Goal: Task Accomplishment & Management: Complete application form

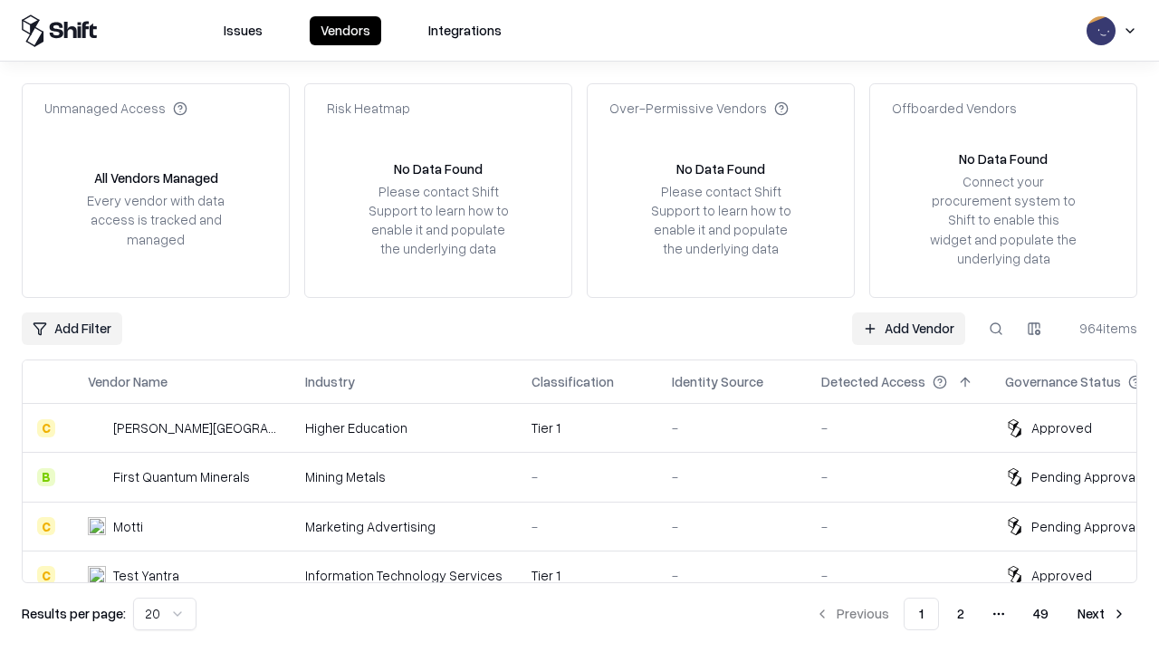
click at [909, 328] on link "Add Vendor" at bounding box center [908, 329] width 113 height 33
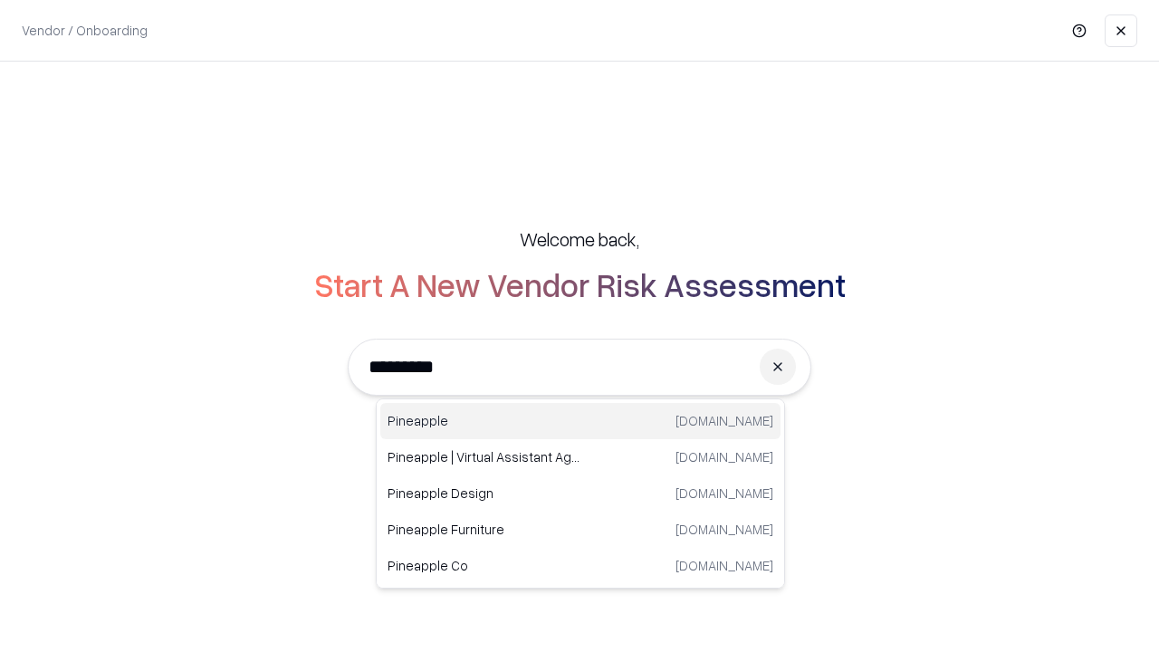
click at [581, 421] on div "Pineapple [DOMAIN_NAME]" at bounding box center [580, 421] width 400 height 36
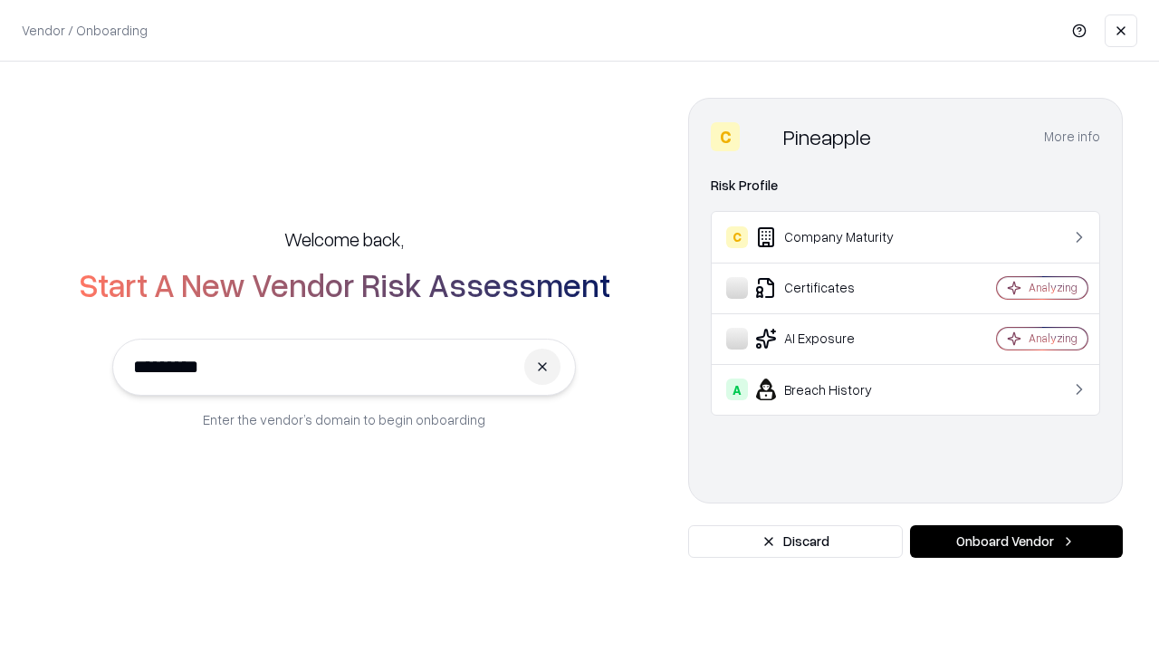
type input "*********"
click at [1016, 542] on button "Onboard Vendor" at bounding box center [1016, 541] width 213 height 33
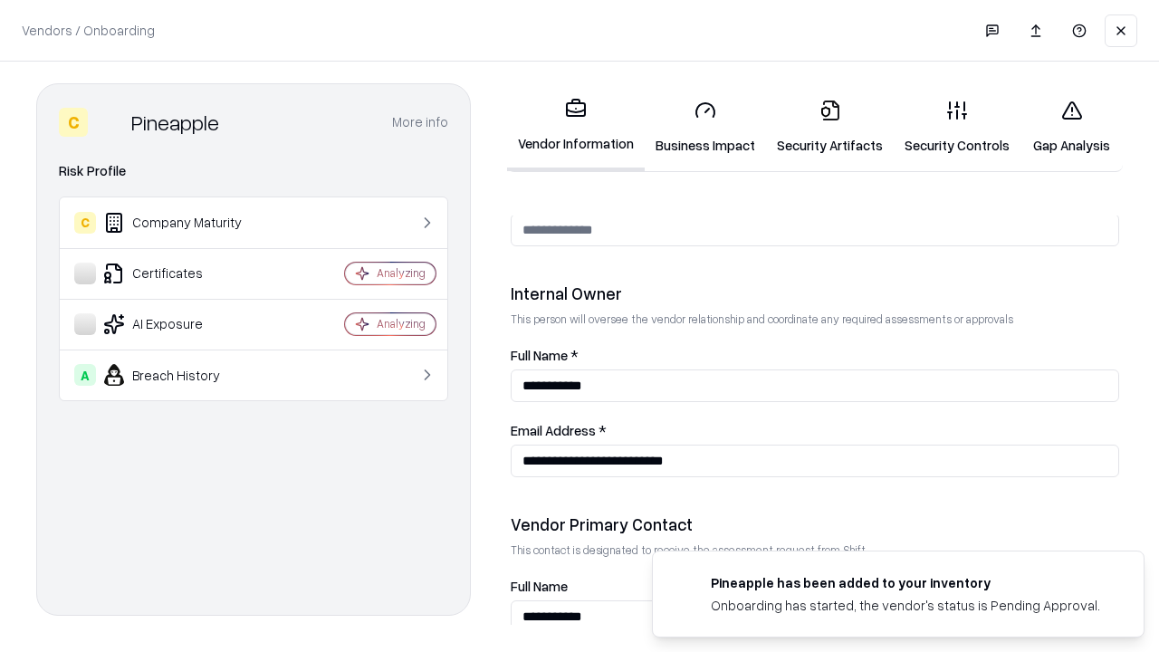
scroll to position [938, 0]
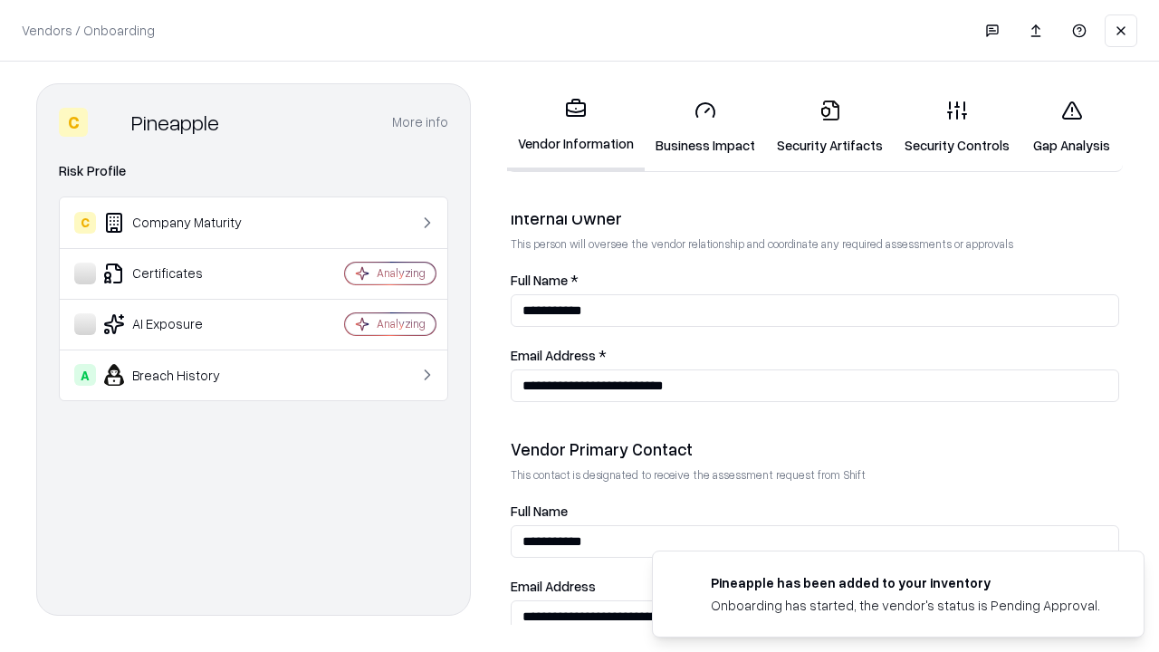
click at [706, 127] on link "Business Impact" at bounding box center [705, 127] width 121 height 84
click at [830, 126] on link "Security Artifacts" at bounding box center [830, 127] width 128 height 84
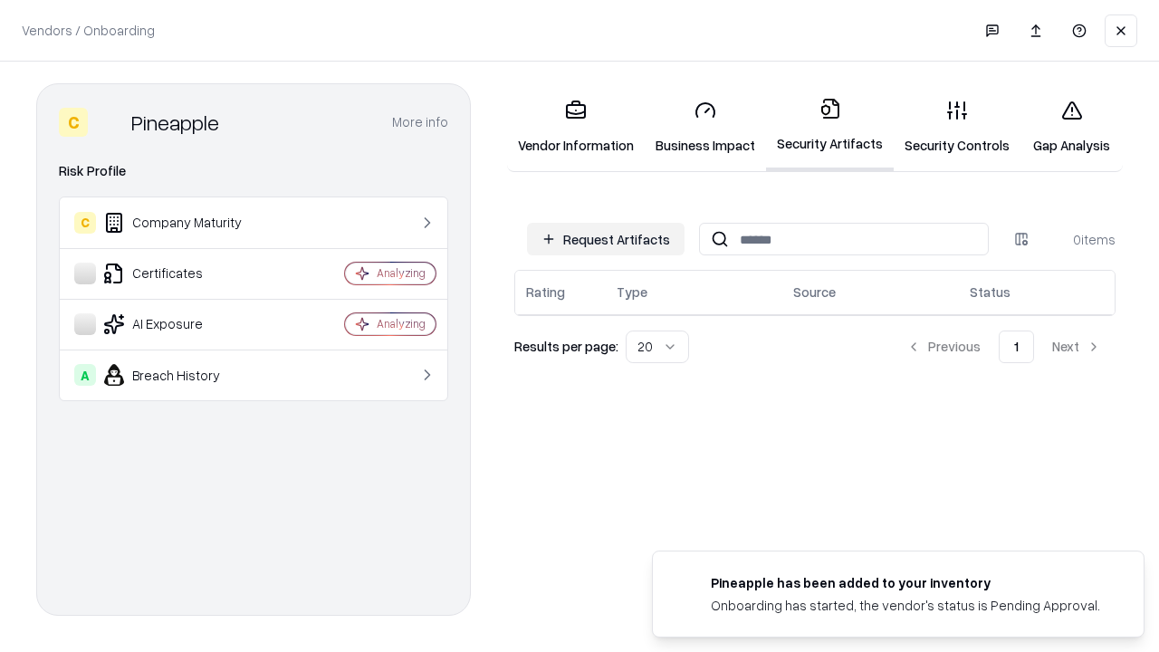
click at [606, 239] on button "Request Artifacts" at bounding box center [606, 239] width 158 height 33
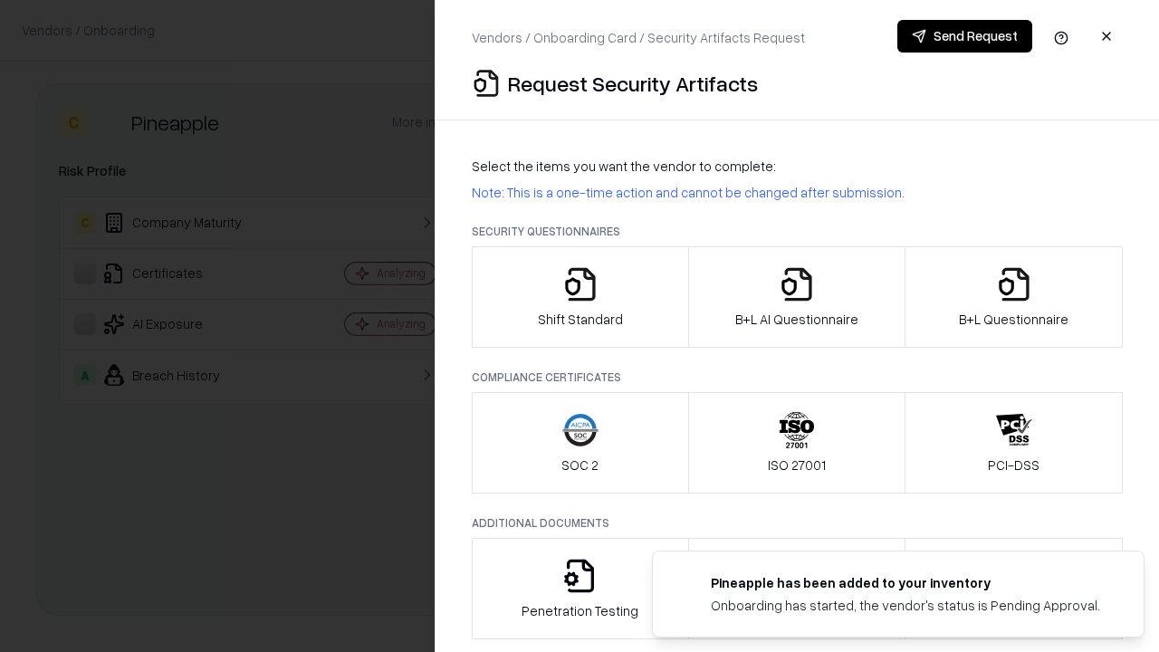
click at [580, 297] on icon "button" at bounding box center [581, 284] width 36 height 36
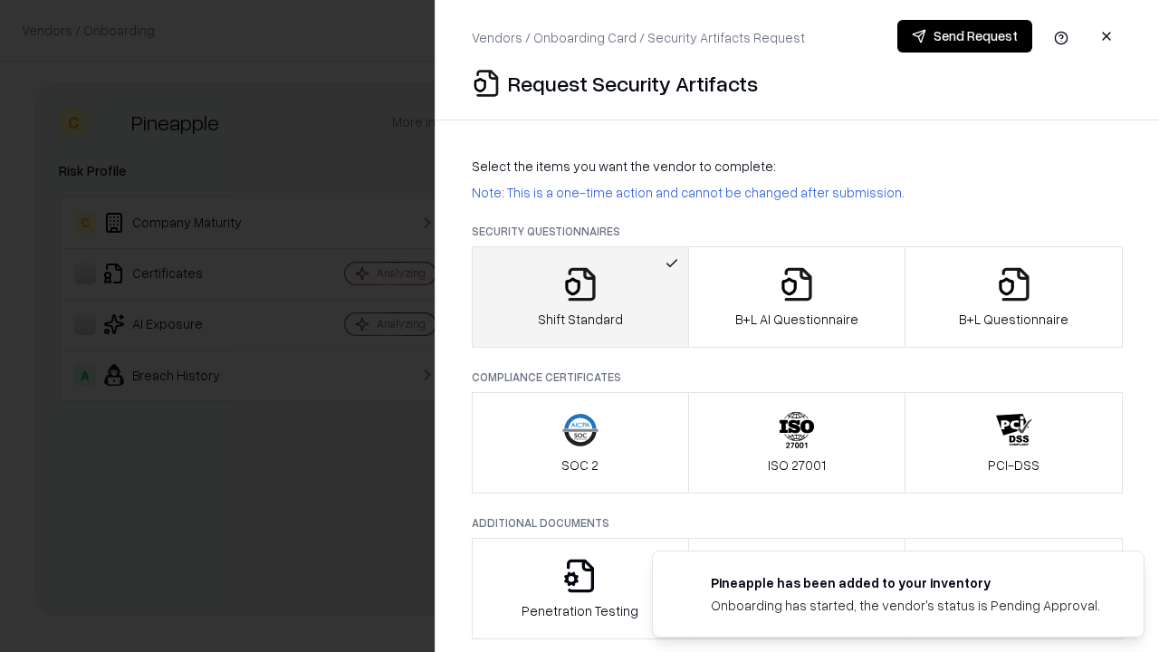
click at [965, 36] on button "Send Request" at bounding box center [965, 36] width 135 height 33
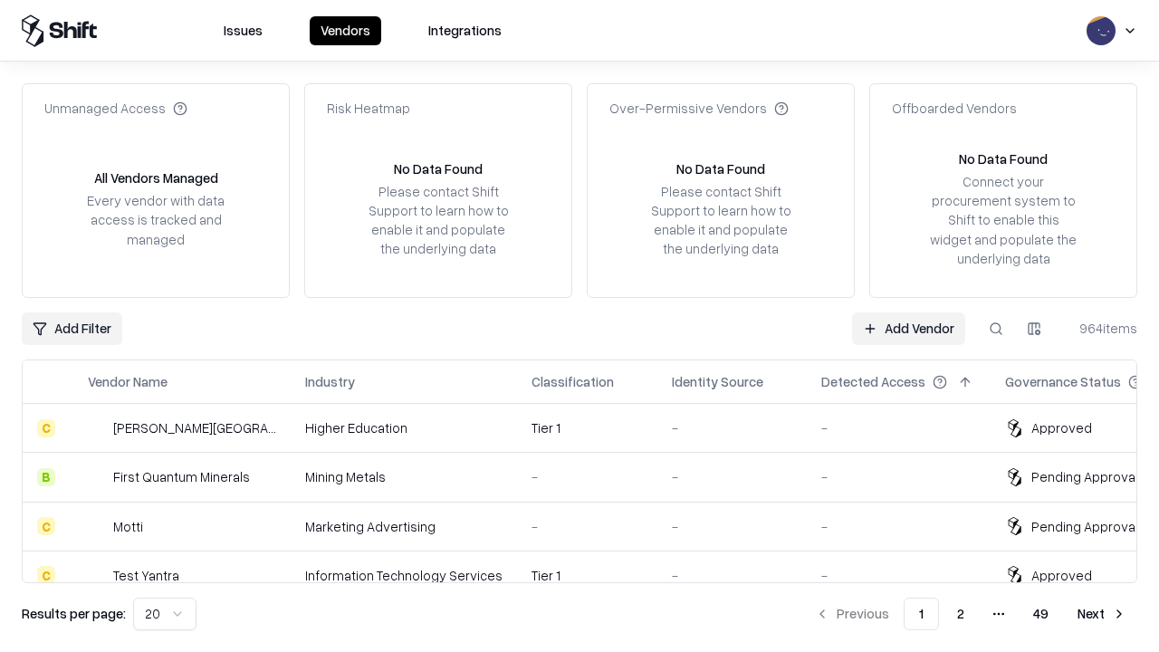
click at [996, 328] on button at bounding box center [996, 329] width 33 height 33
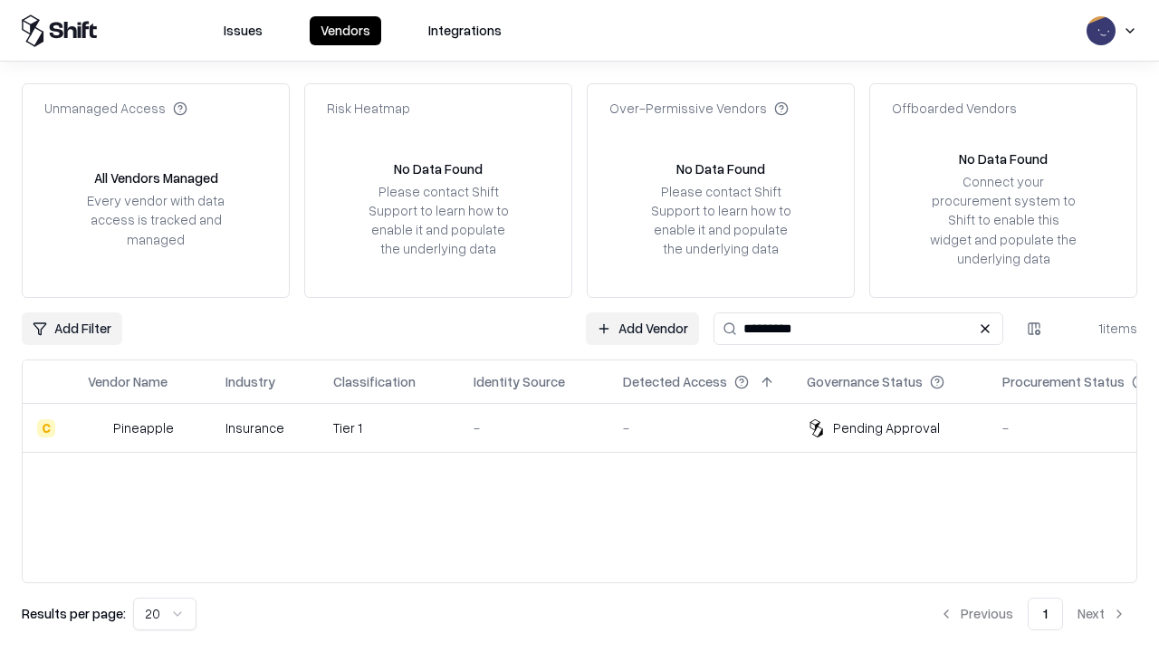
type input "*********"
click at [591, 428] on div "-" at bounding box center [534, 428] width 120 height 19
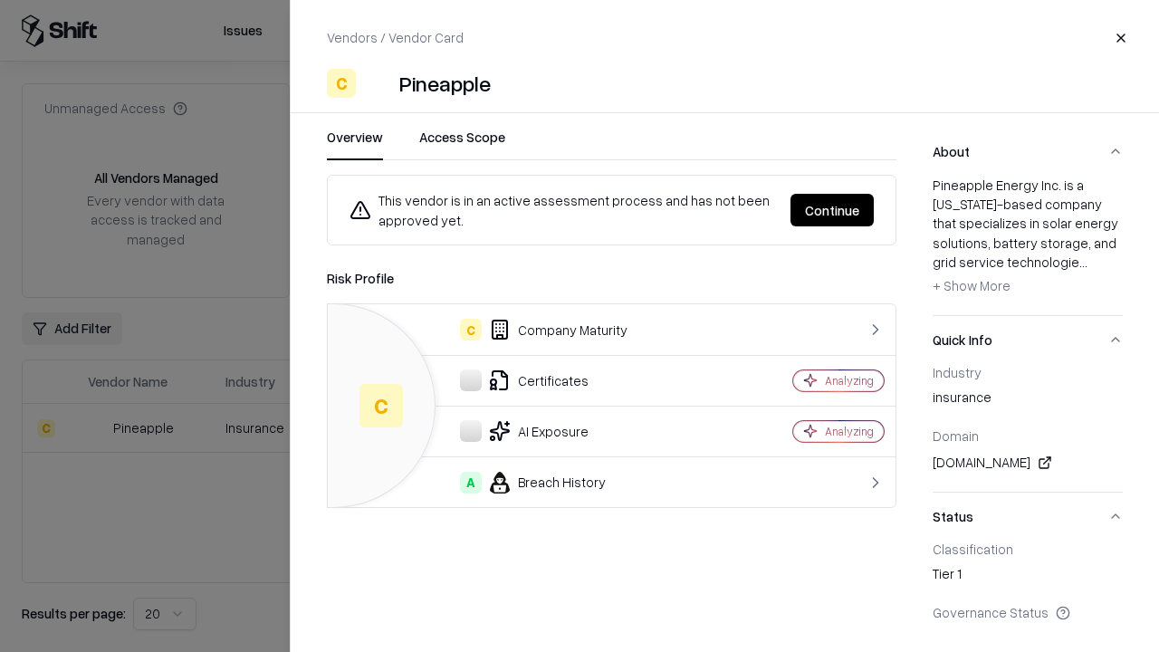
click at [832, 210] on button "Continue" at bounding box center [832, 210] width 83 height 33
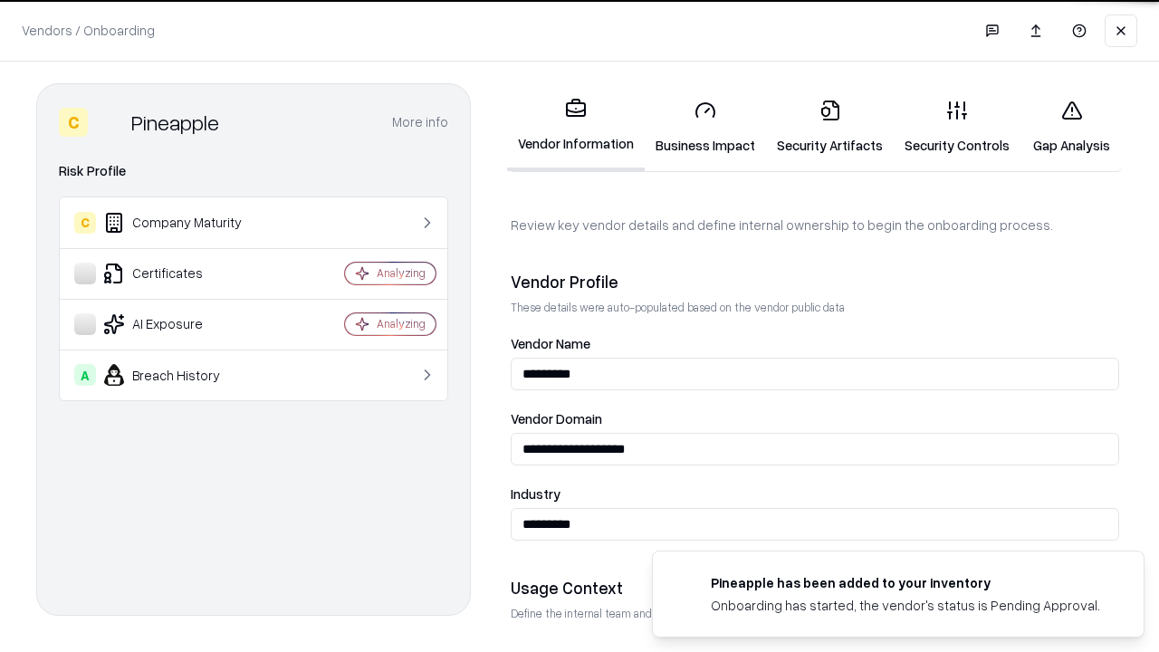
click at [830, 127] on link "Security Artifacts" at bounding box center [830, 127] width 128 height 84
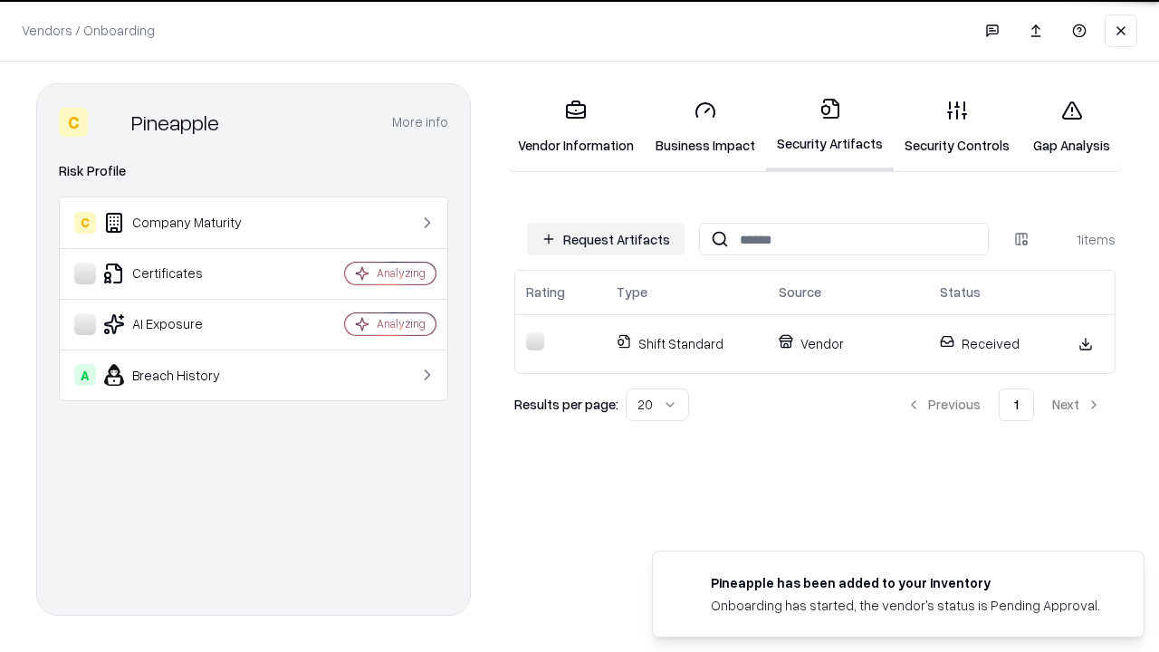
click at [957, 127] on link "Security Controls" at bounding box center [957, 127] width 127 height 84
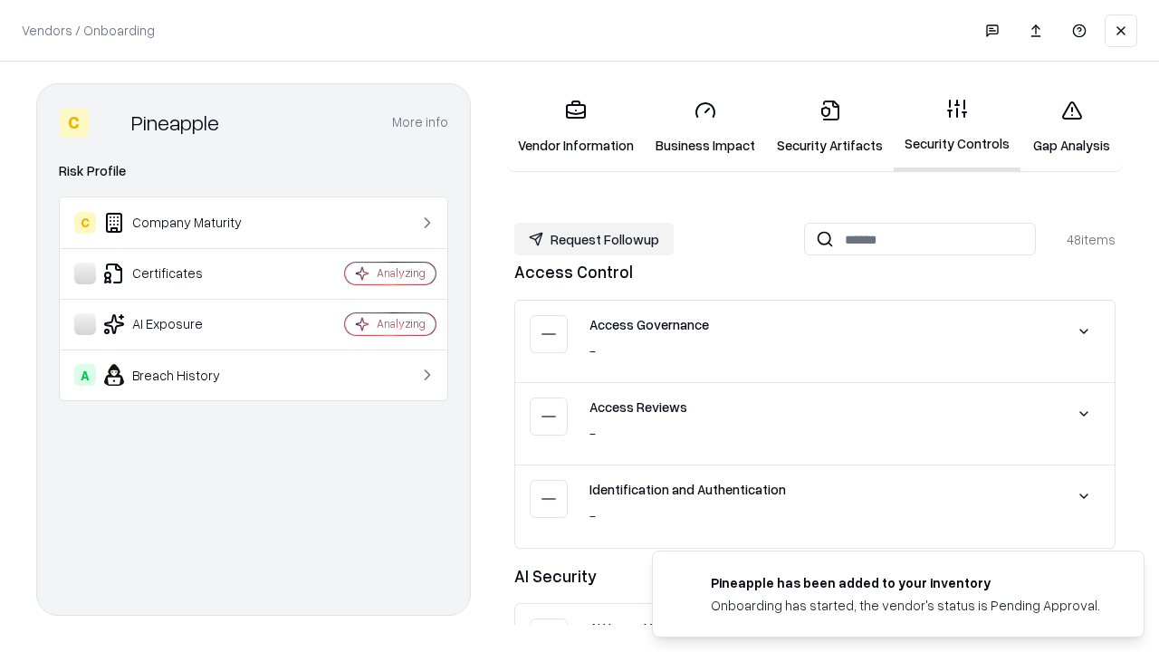
click at [594, 239] on button "Request Followup" at bounding box center [594, 239] width 159 height 33
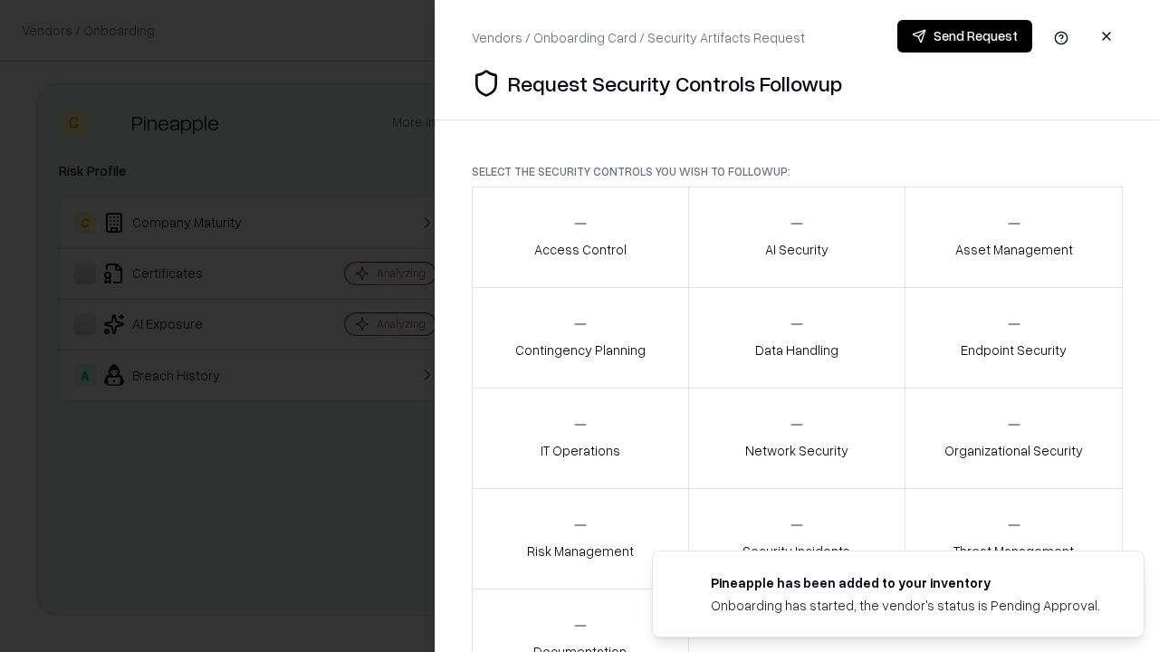
click at [580, 237] on div "Access Control" at bounding box center [580, 237] width 92 height 44
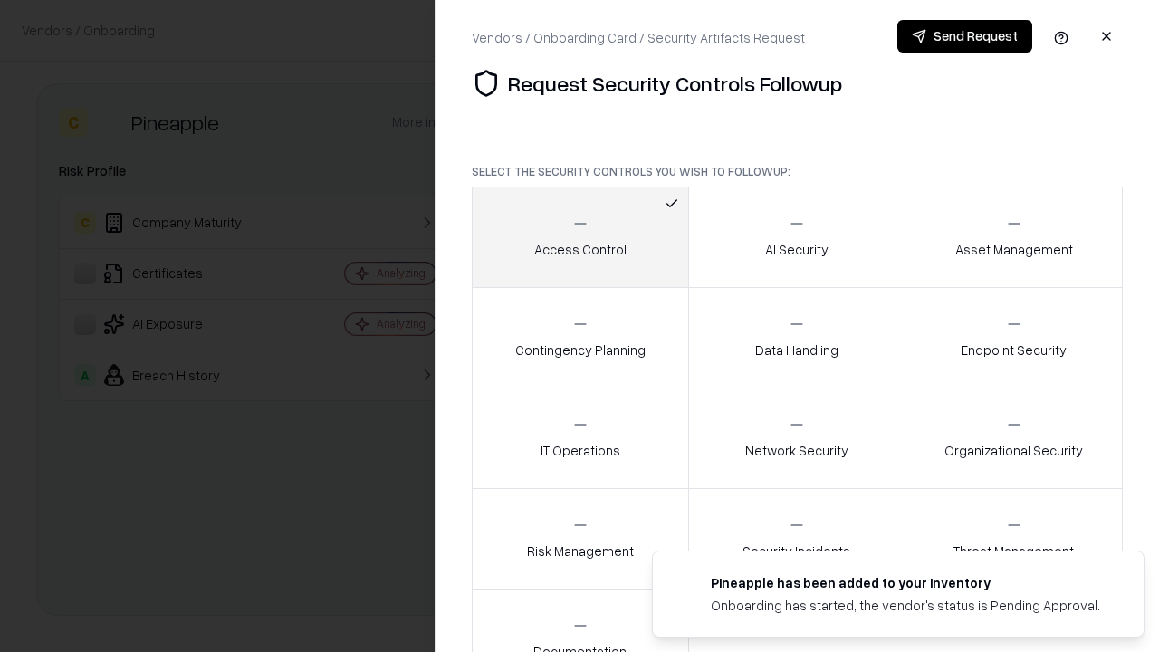
click at [965, 36] on button "Send Request" at bounding box center [965, 36] width 135 height 33
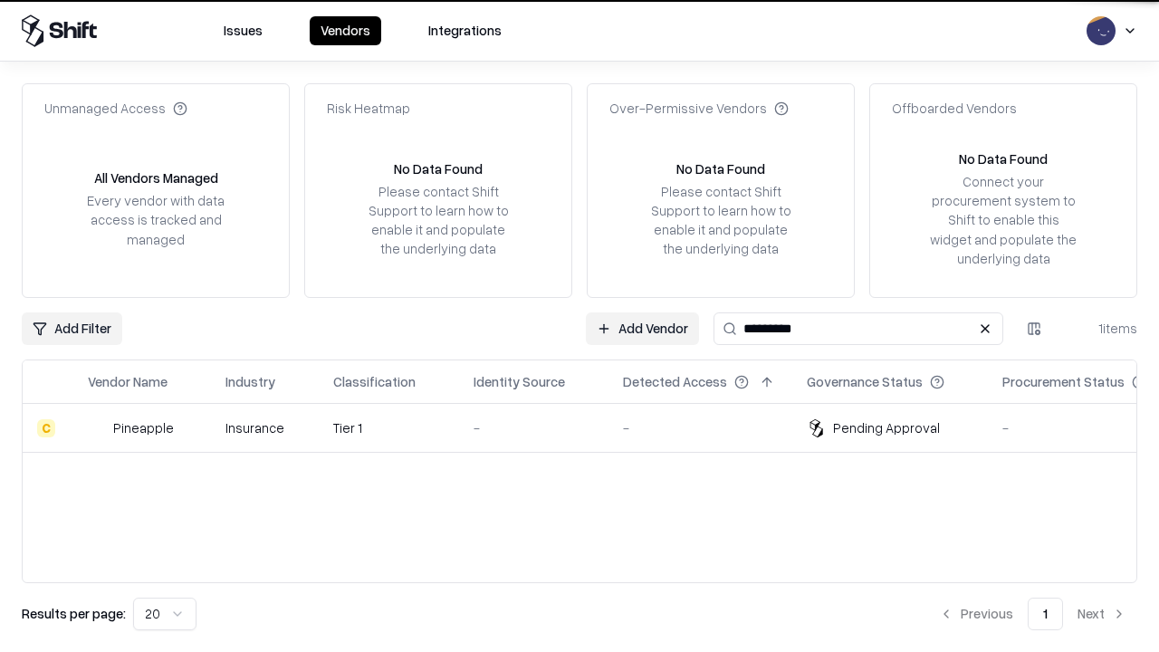
type input "*********"
click at [591, 428] on div "-" at bounding box center [534, 428] width 120 height 19
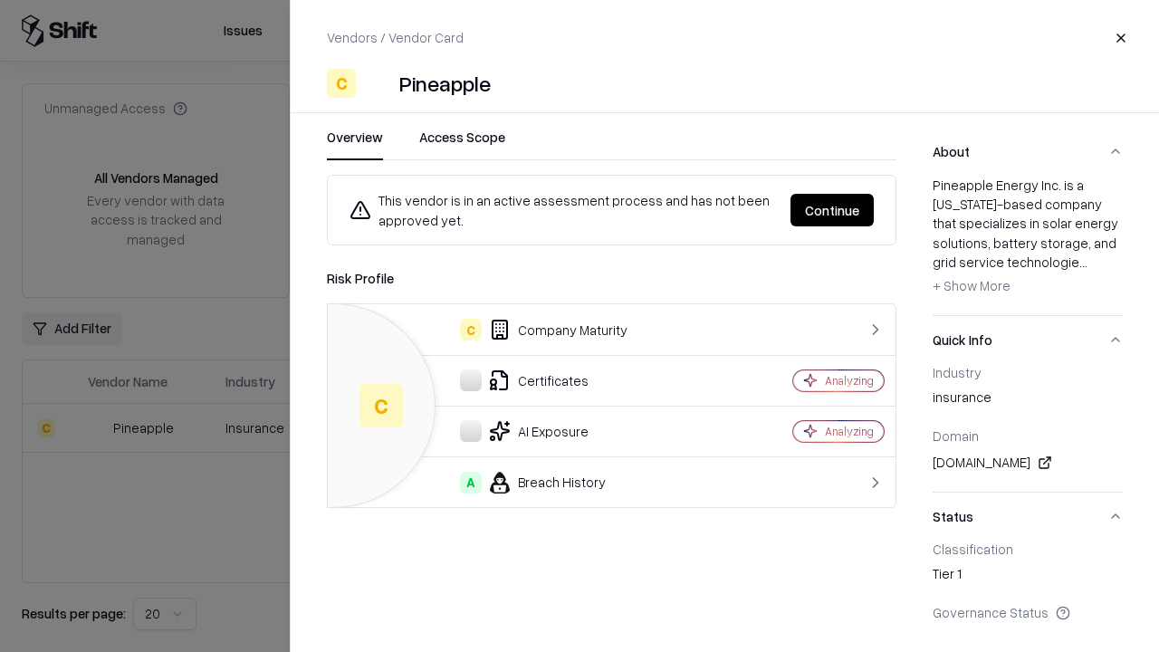
click at [832, 210] on button "Continue" at bounding box center [832, 210] width 83 height 33
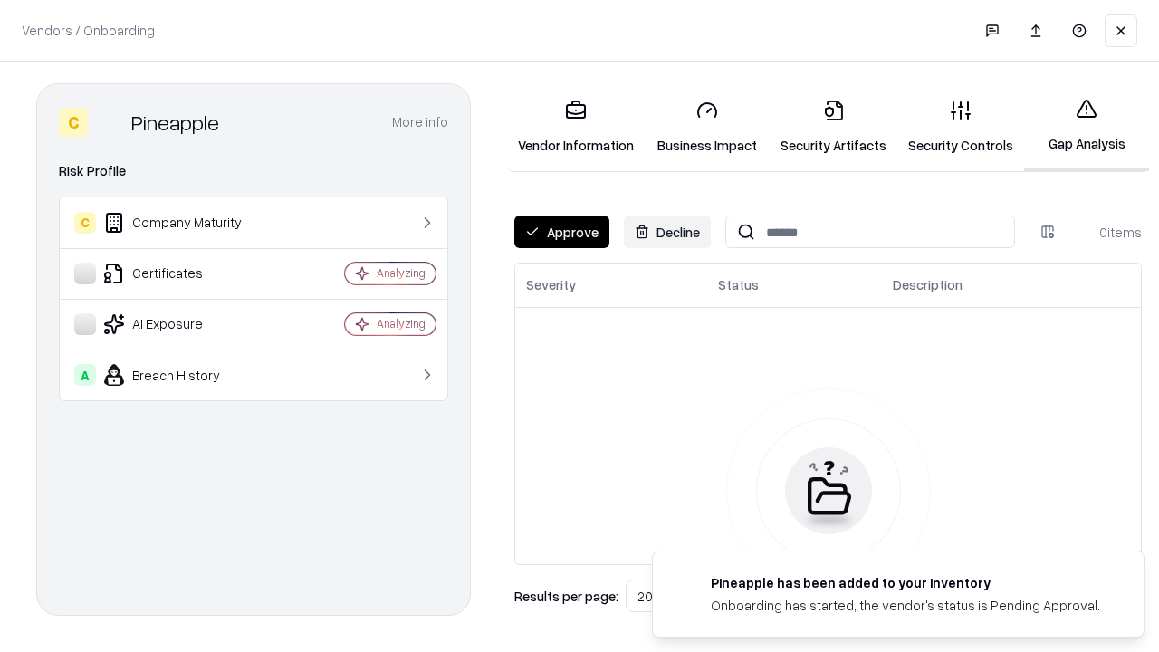
click at [562, 232] on button "Approve" at bounding box center [562, 232] width 95 height 33
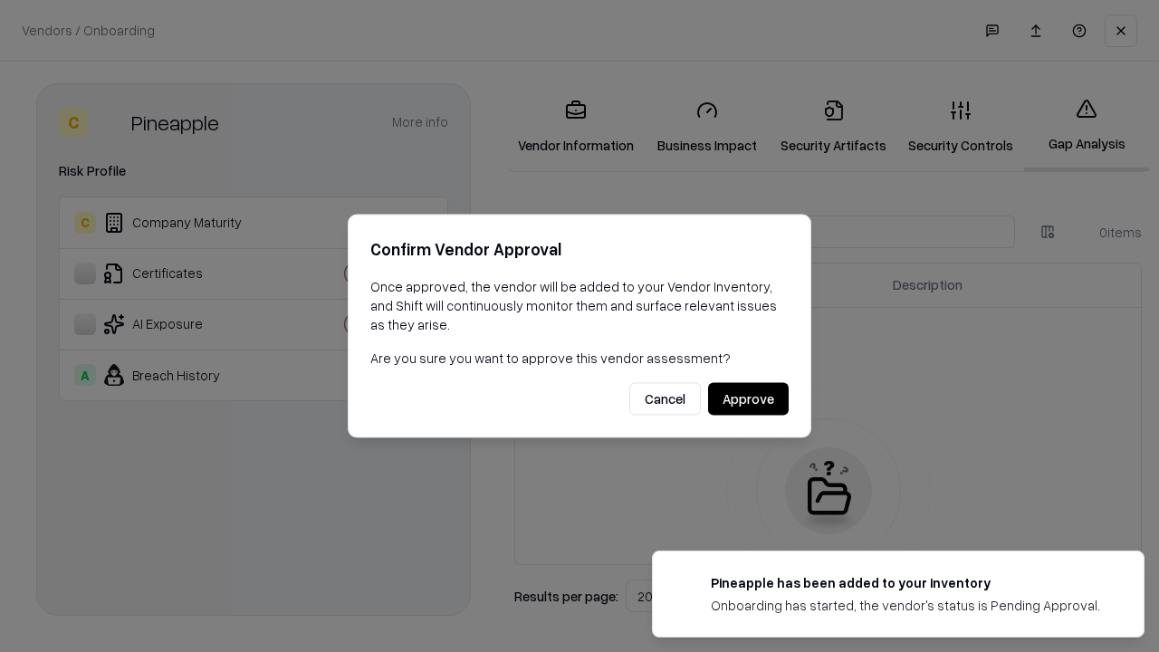
click at [748, 399] on button "Approve" at bounding box center [748, 399] width 81 height 33
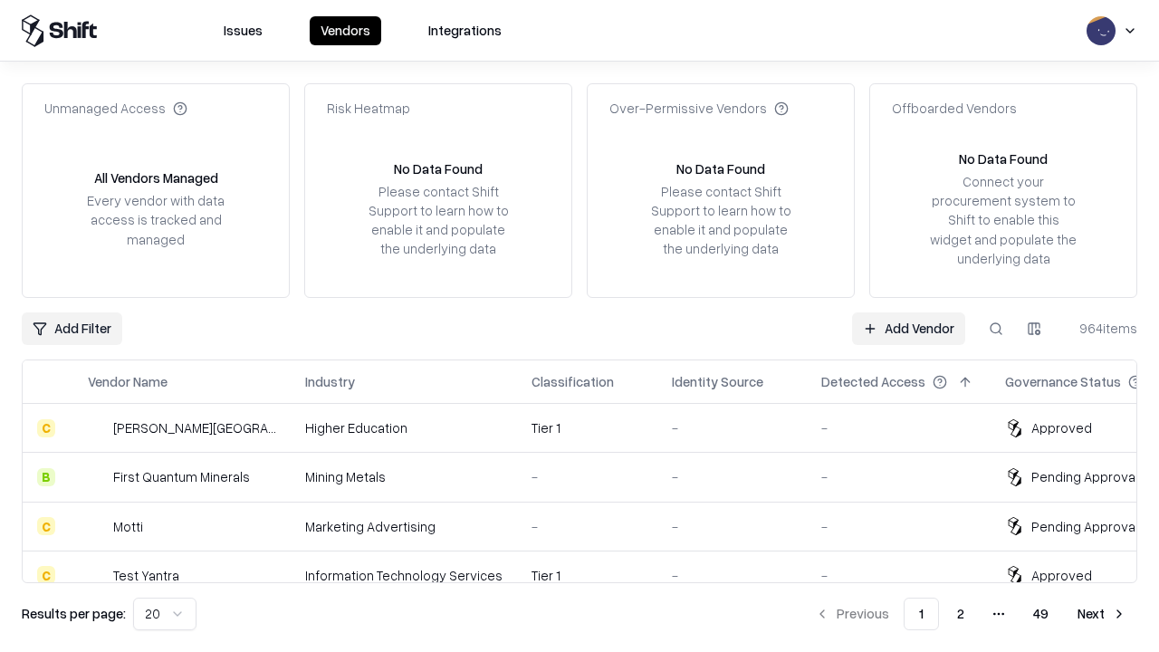
type input "*********"
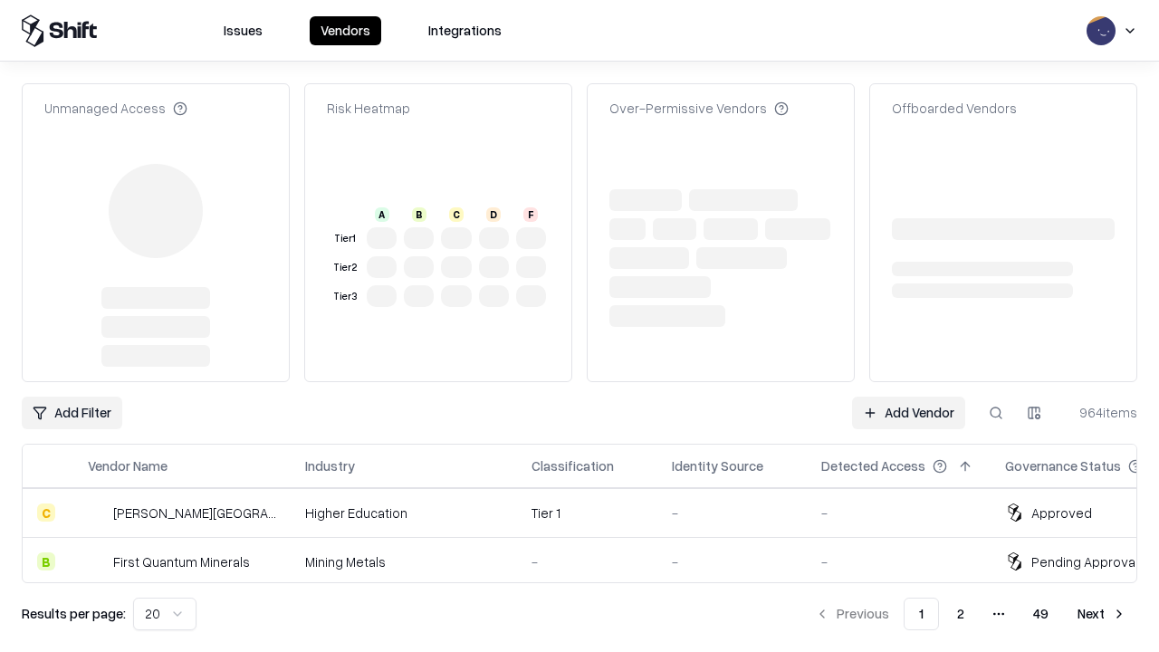
click at [909, 397] on link "Add Vendor" at bounding box center [908, 413] width 113 height 33
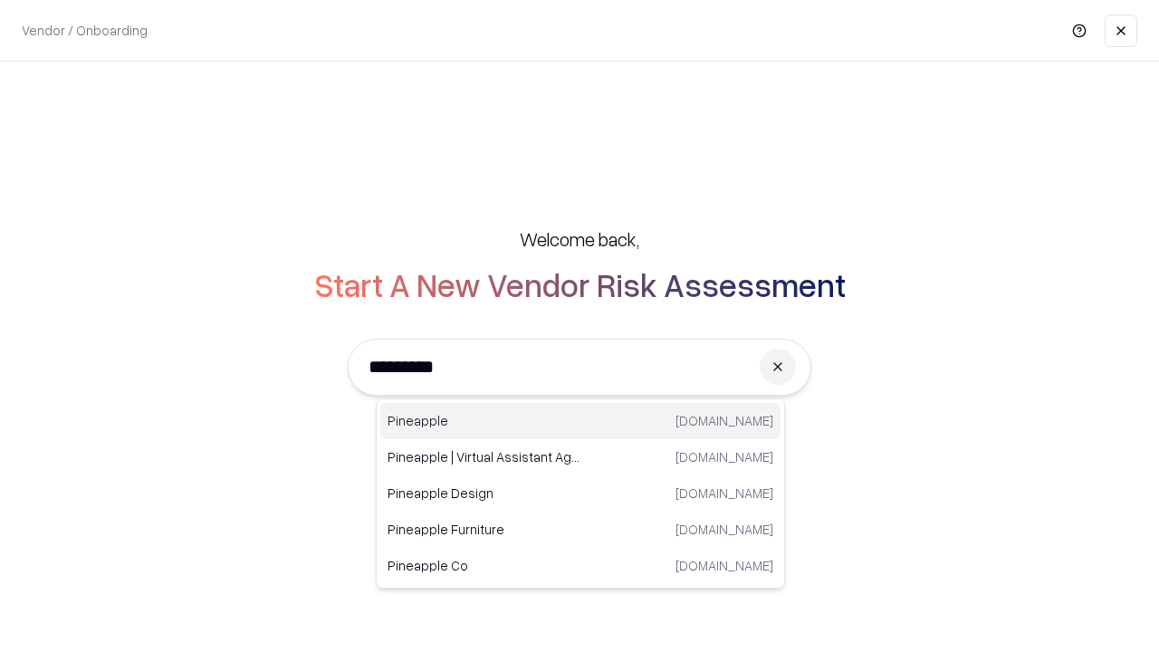
click at [581, 421] on div "Pineapple [DOMAIN_NAME]" at bounding box center [580, 421] width 400 height 36
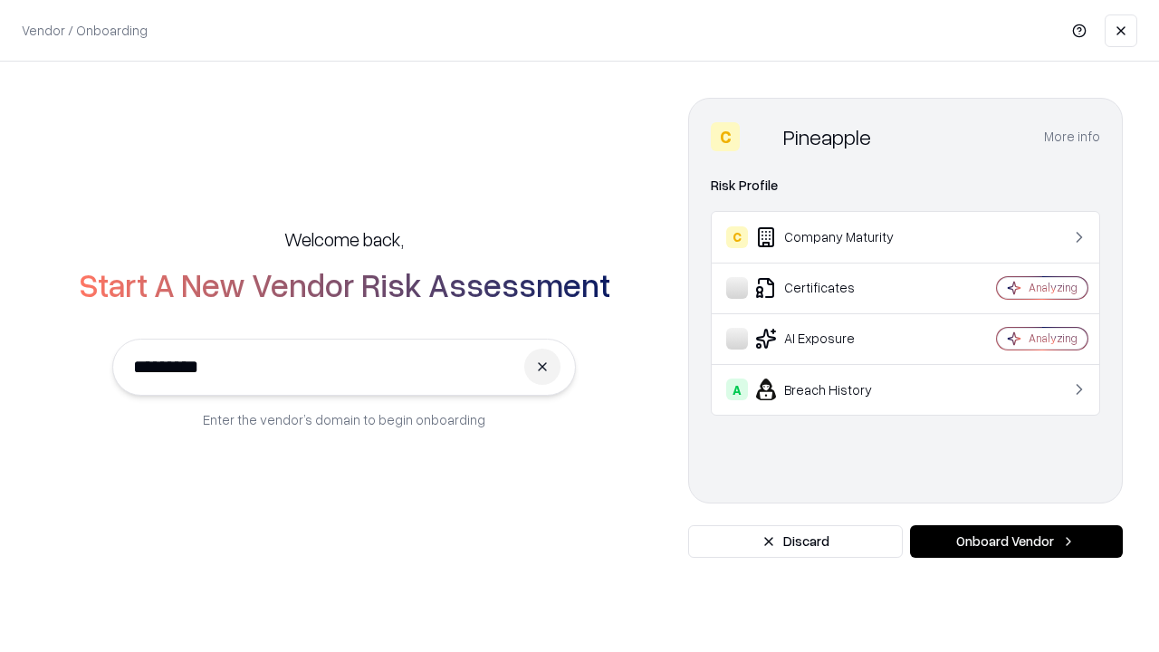
type input "*********"
click at [1016, 542] on button "Onboard Vendor" at bounding box center [1016, 541] width 213 height 33
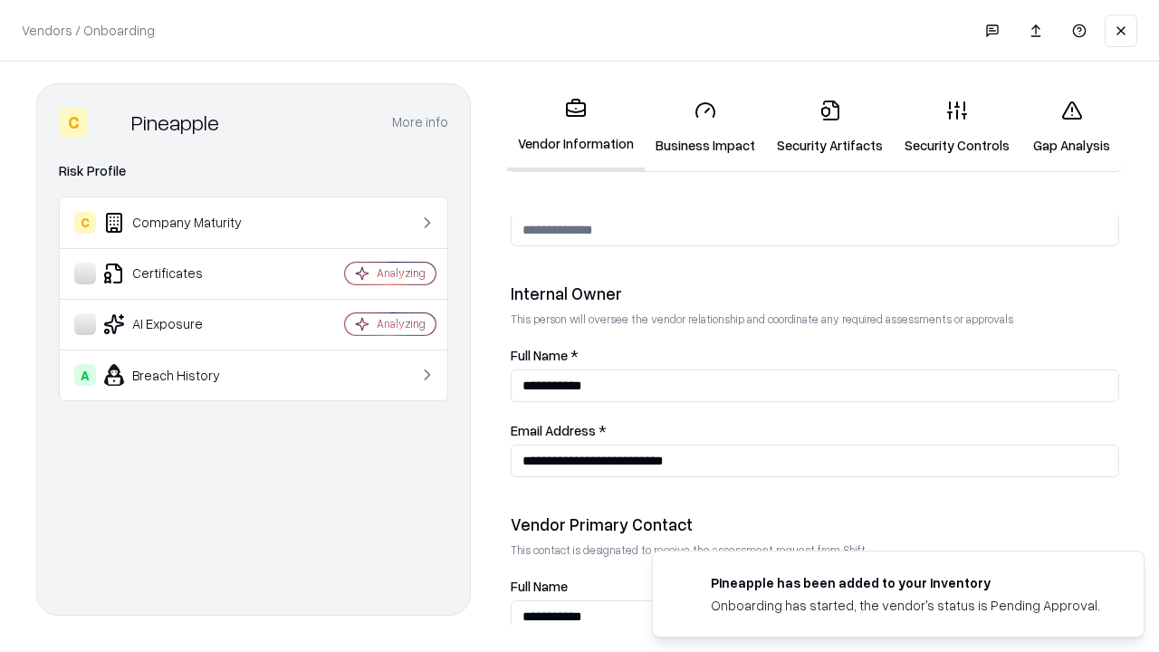
scroll to position [938, 0]
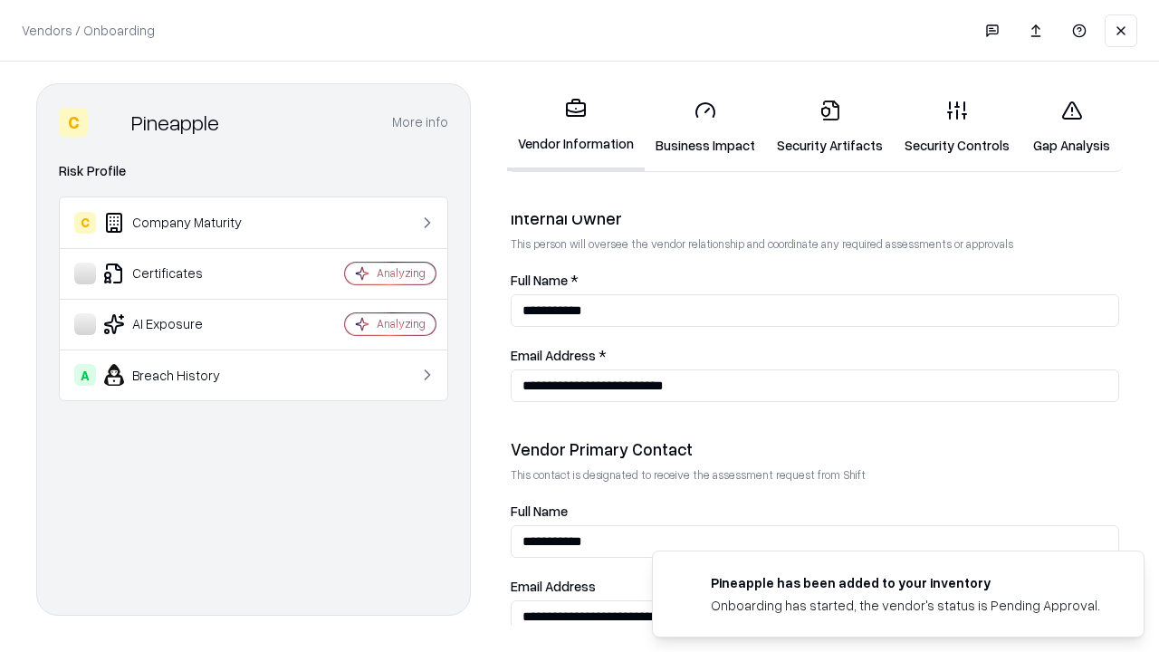
click at [1072, 127] on link "Gap Analysis" at bounding box center [1072, 127] width 102 height 84
